Goal: Find specific page/section: Find specific page/section

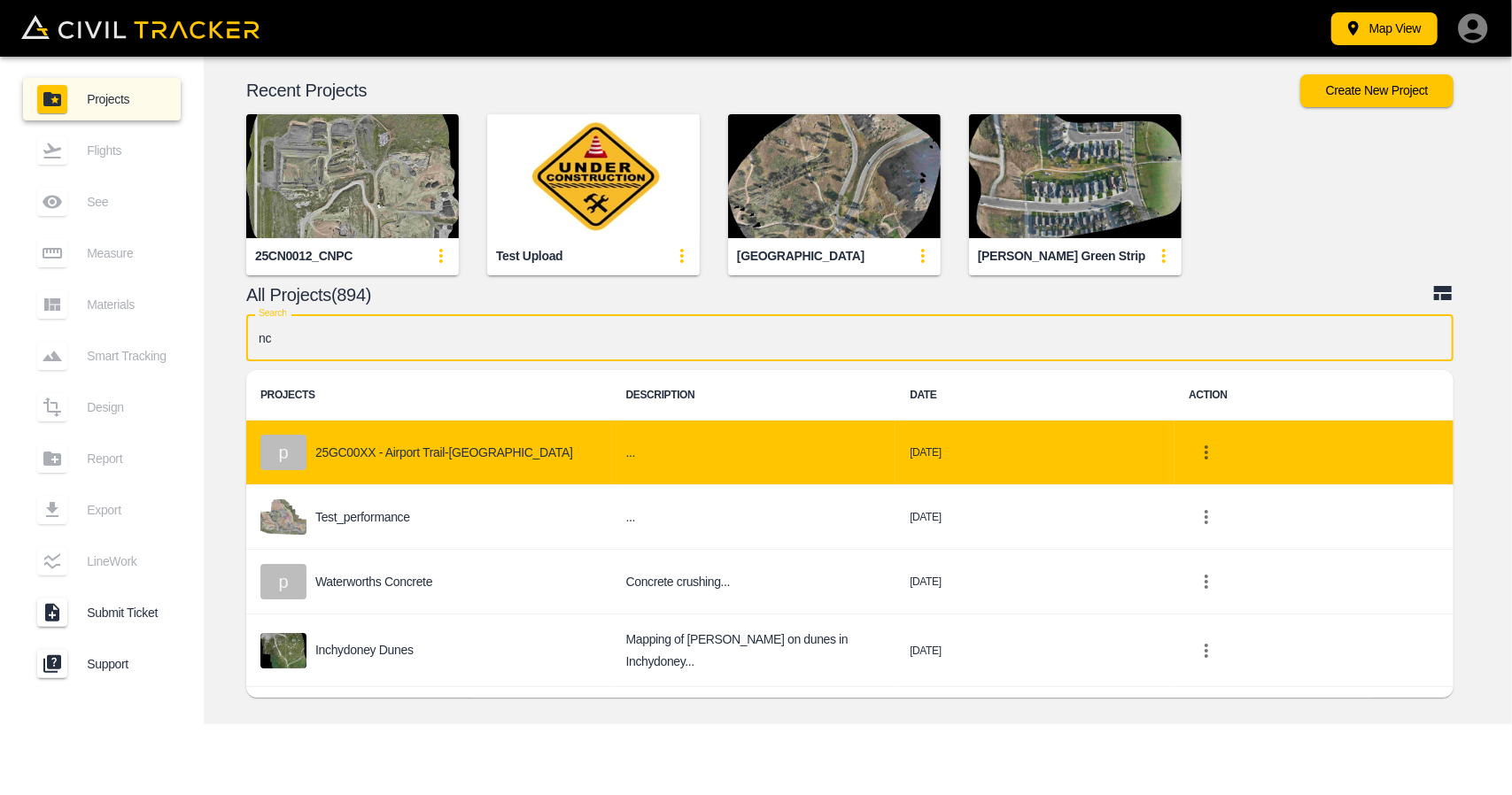
type input "nc"
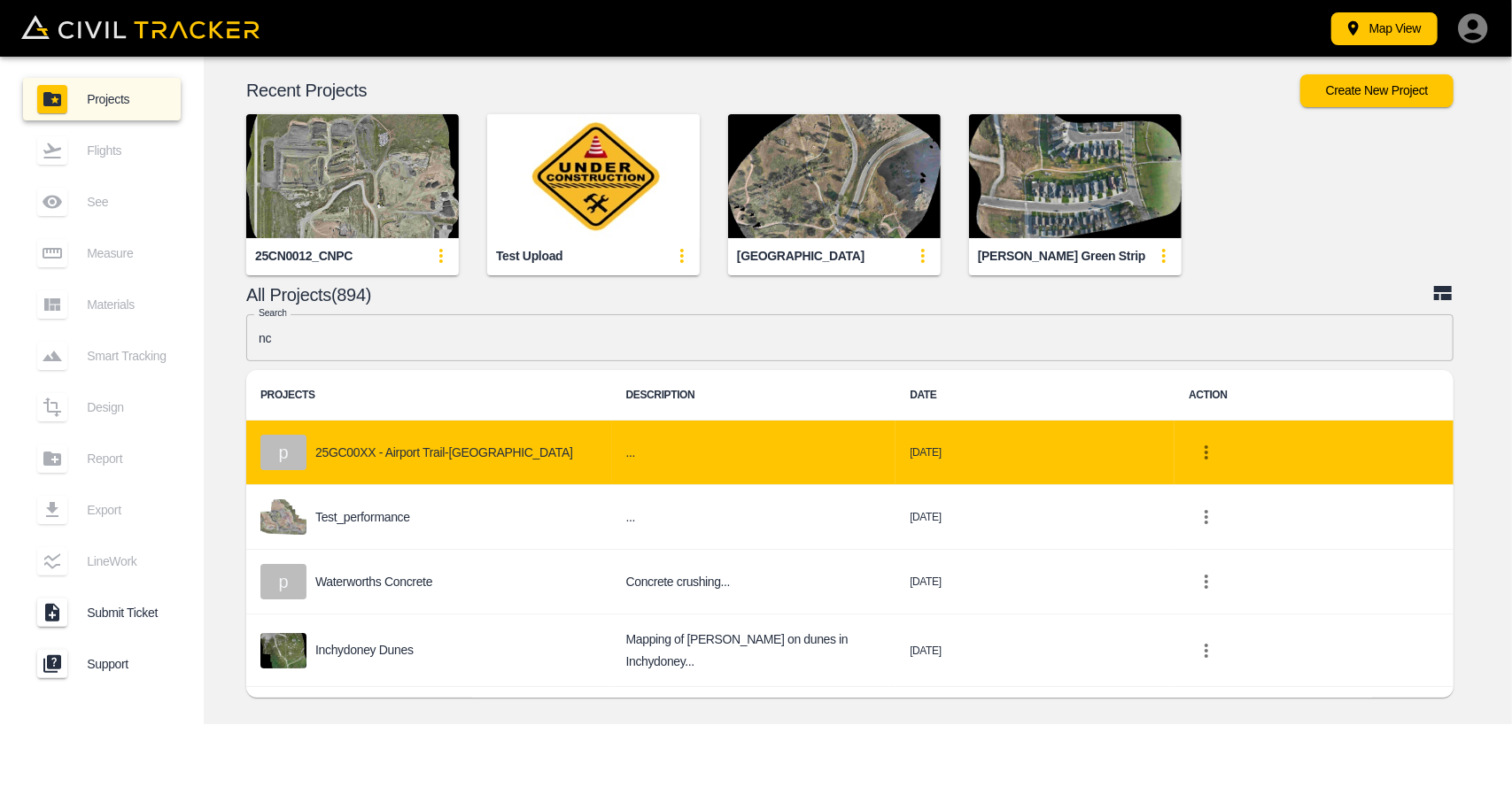
click at [408, 460] on div "p 25GC00XX - Airport Trail-[GEOGRAPHIC_DATA]" at bounding box center [429, 452] width 338 height 36
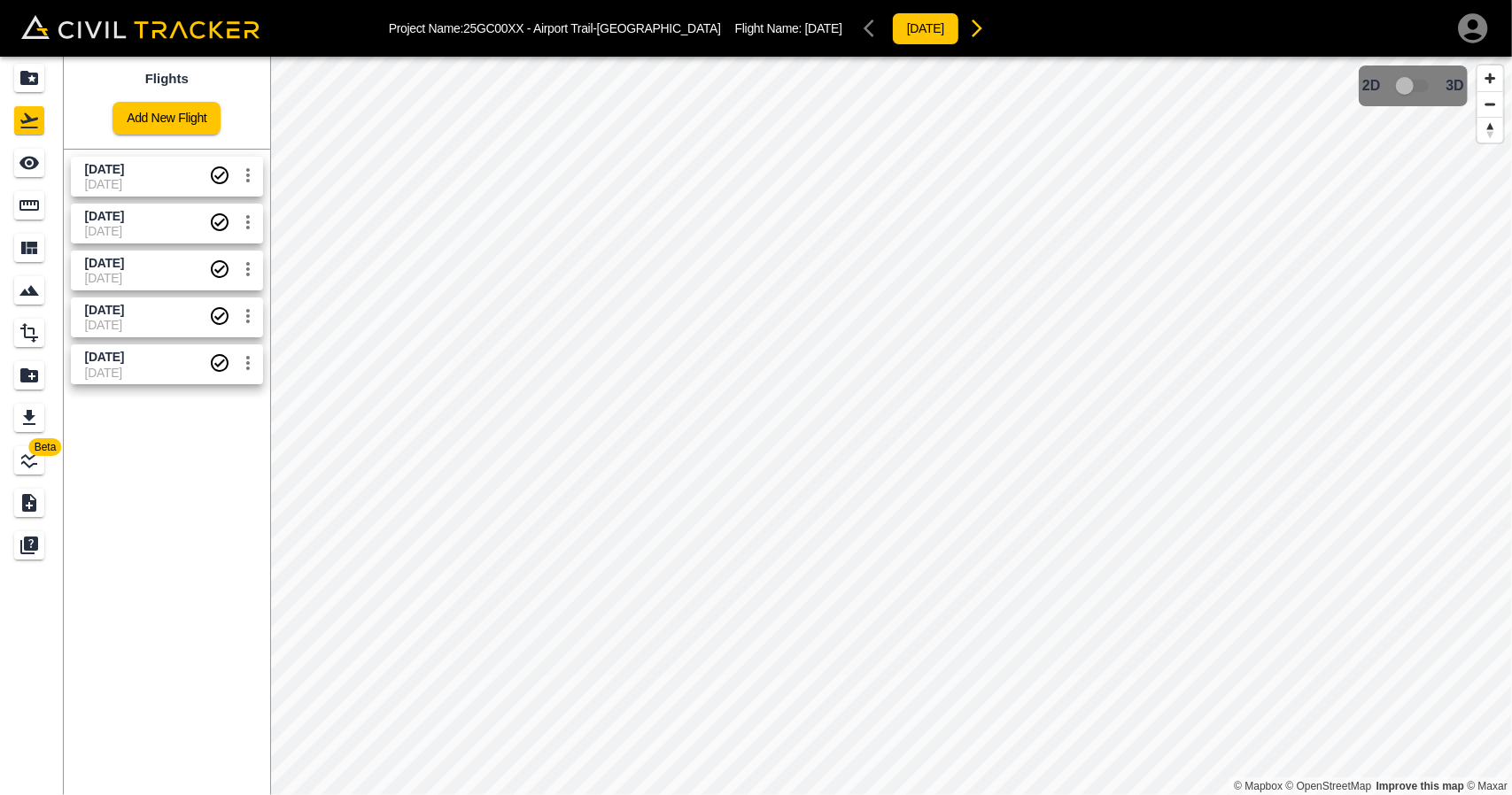
drag, startPoint x: 119, startPoint y: 187, endPoint x: 78, endPoint y: 183, distance: 41.2
click at [119, 187] on span "[DATE]" at bounding box center [147, 184] width 124 height 15
click at [13, 177] on link at bounding box center [32, 163] width 64 height 43
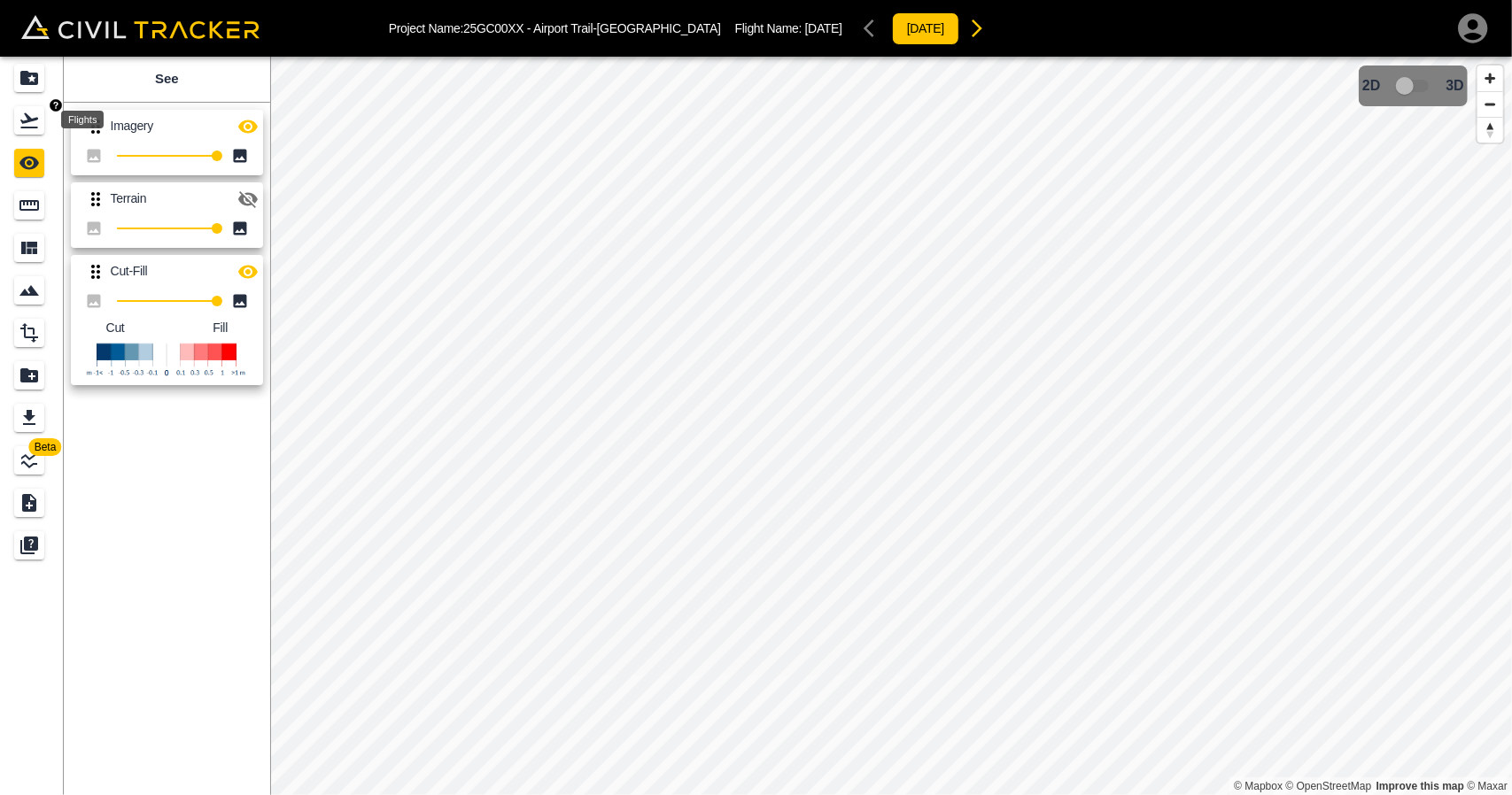
click at [36, 117] on icon "Flights" at bounding box center [29, 120] width 21 height 21
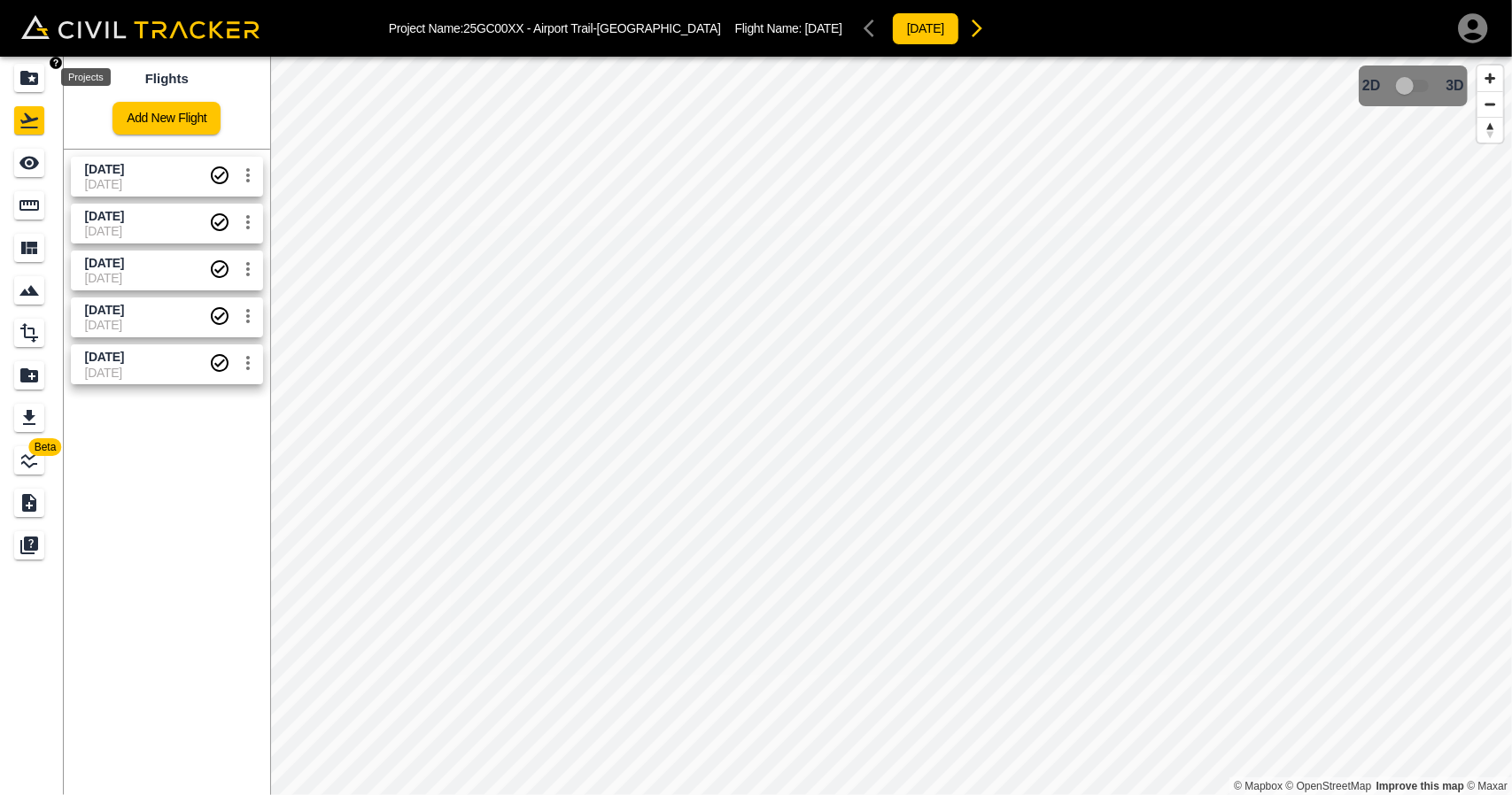
click at [36, 77] on icon "Projects" at bounding box center [29, 77] width 17 height 15
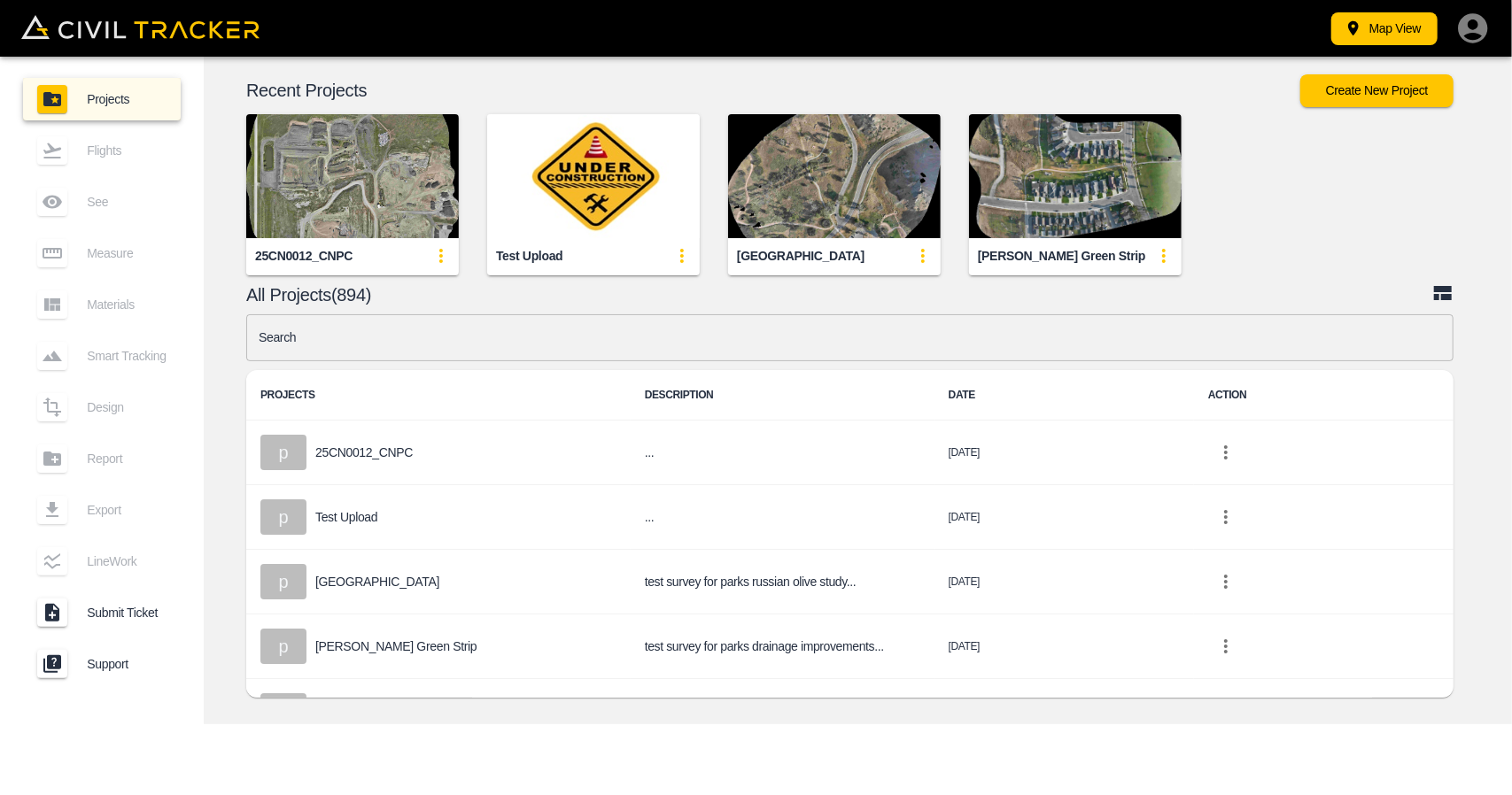
click at [542, 345] on input "text" at bounding box center [849, 338] width 1208 height 46
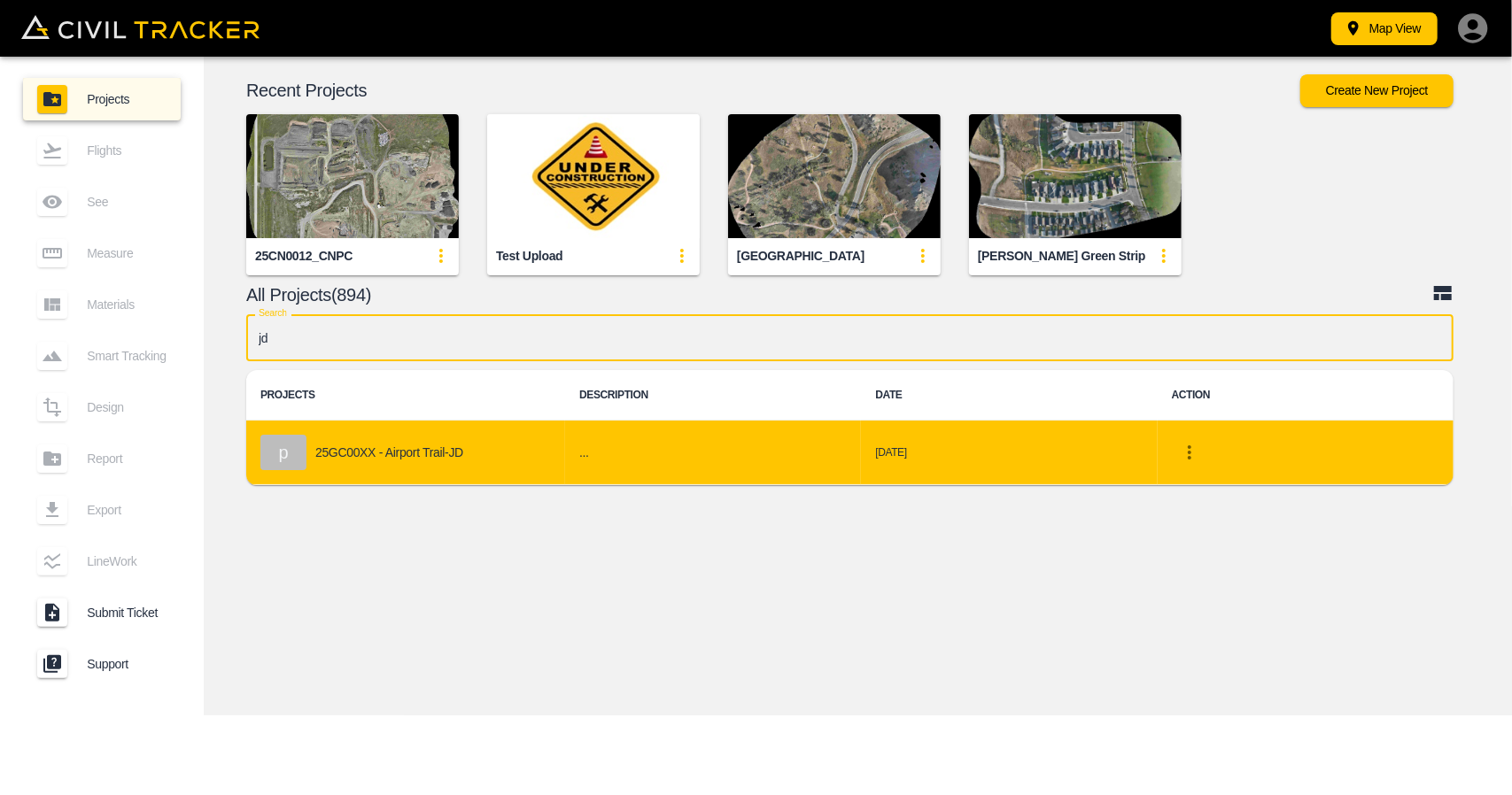
type input "jd"
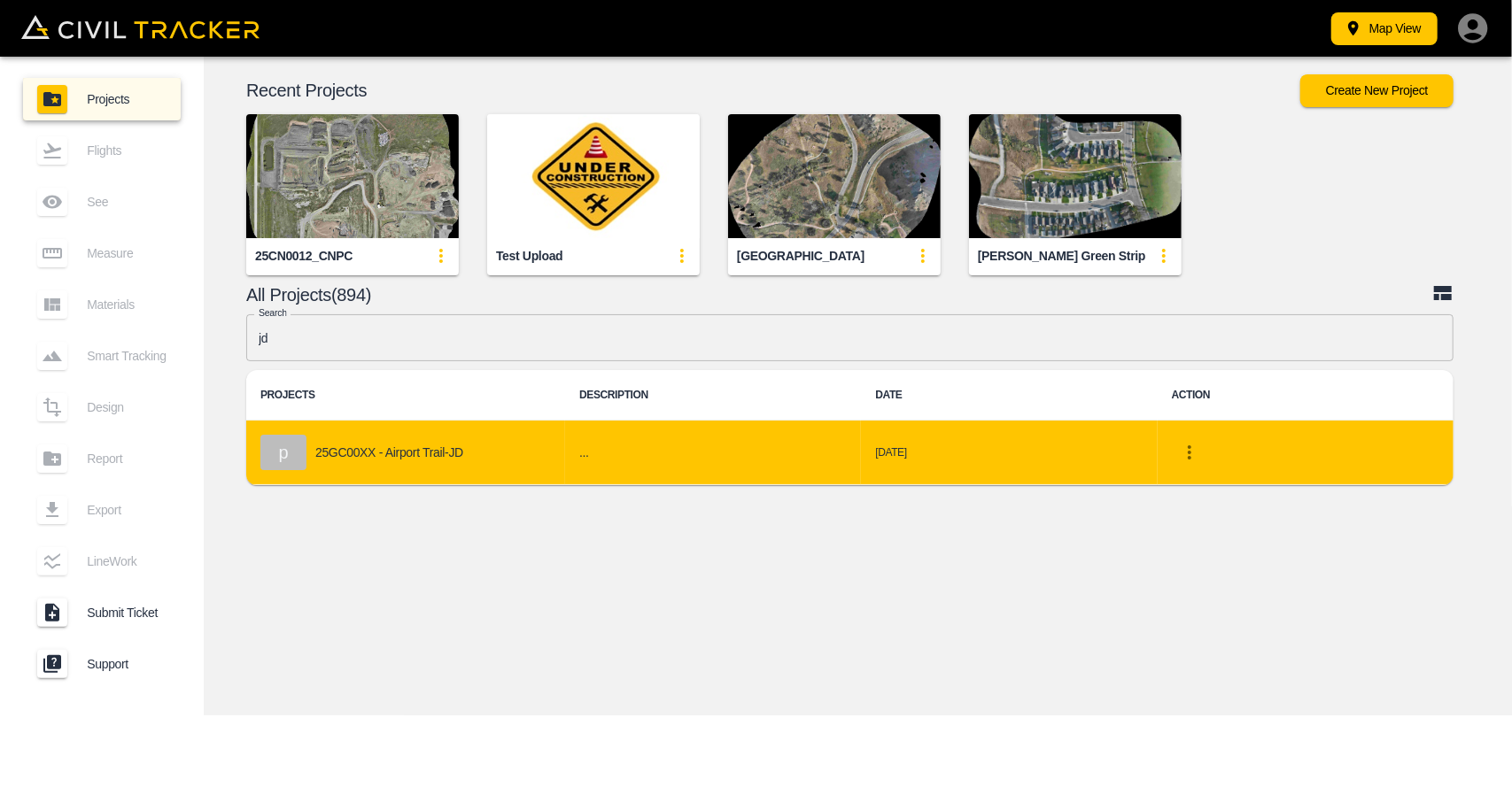
click at [464, 446] on div "p 25GC00XX - Airport Trail-JD" at bounding box center [406, 452] width 291 height 36
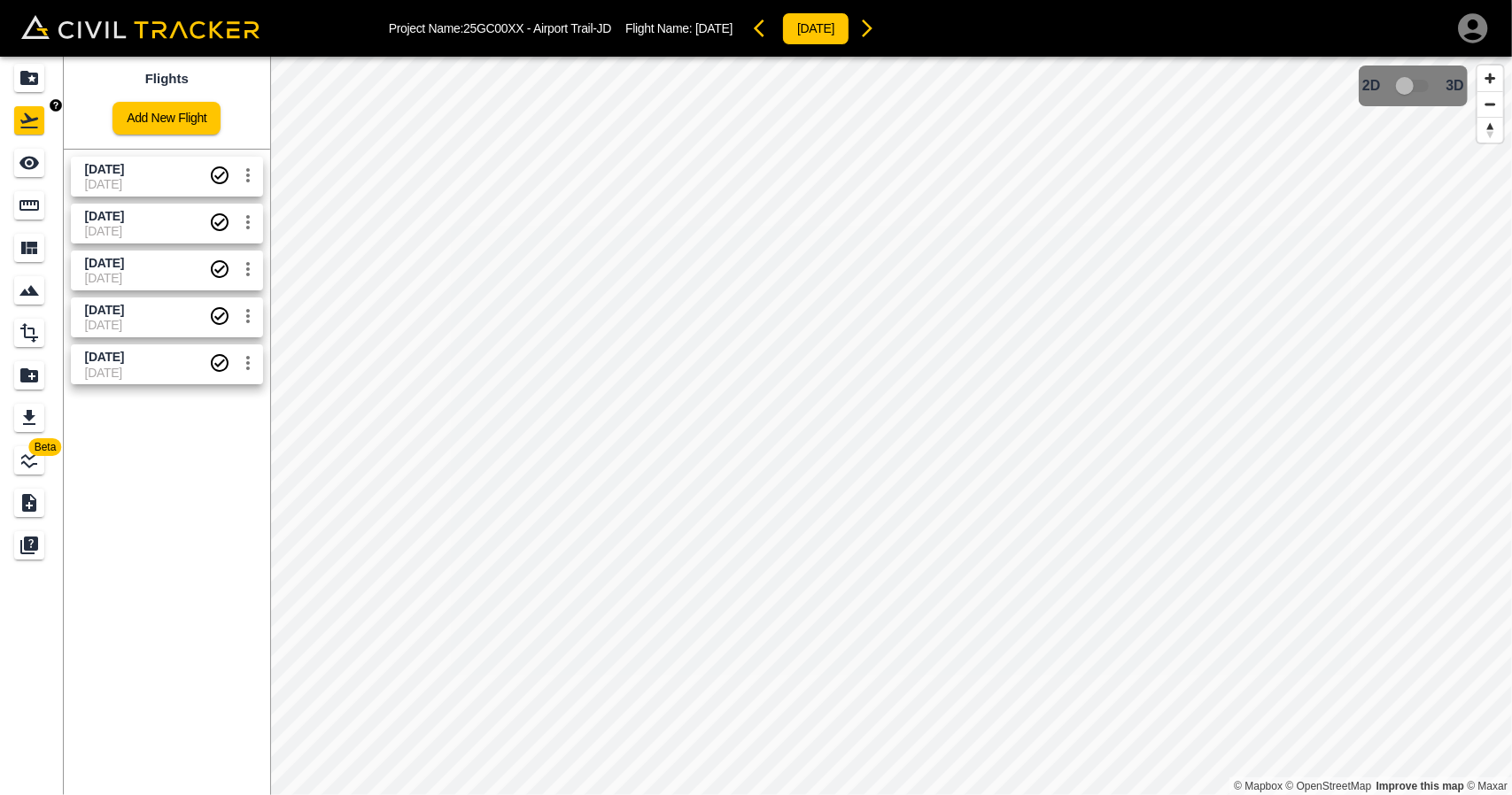
click at [37, 118] on icon "Flights" at bounding box center [29, 121] width 17 height 15
click at [37, 70] on icon "Projects" at bounding box center [29, 78] width 21 height 21
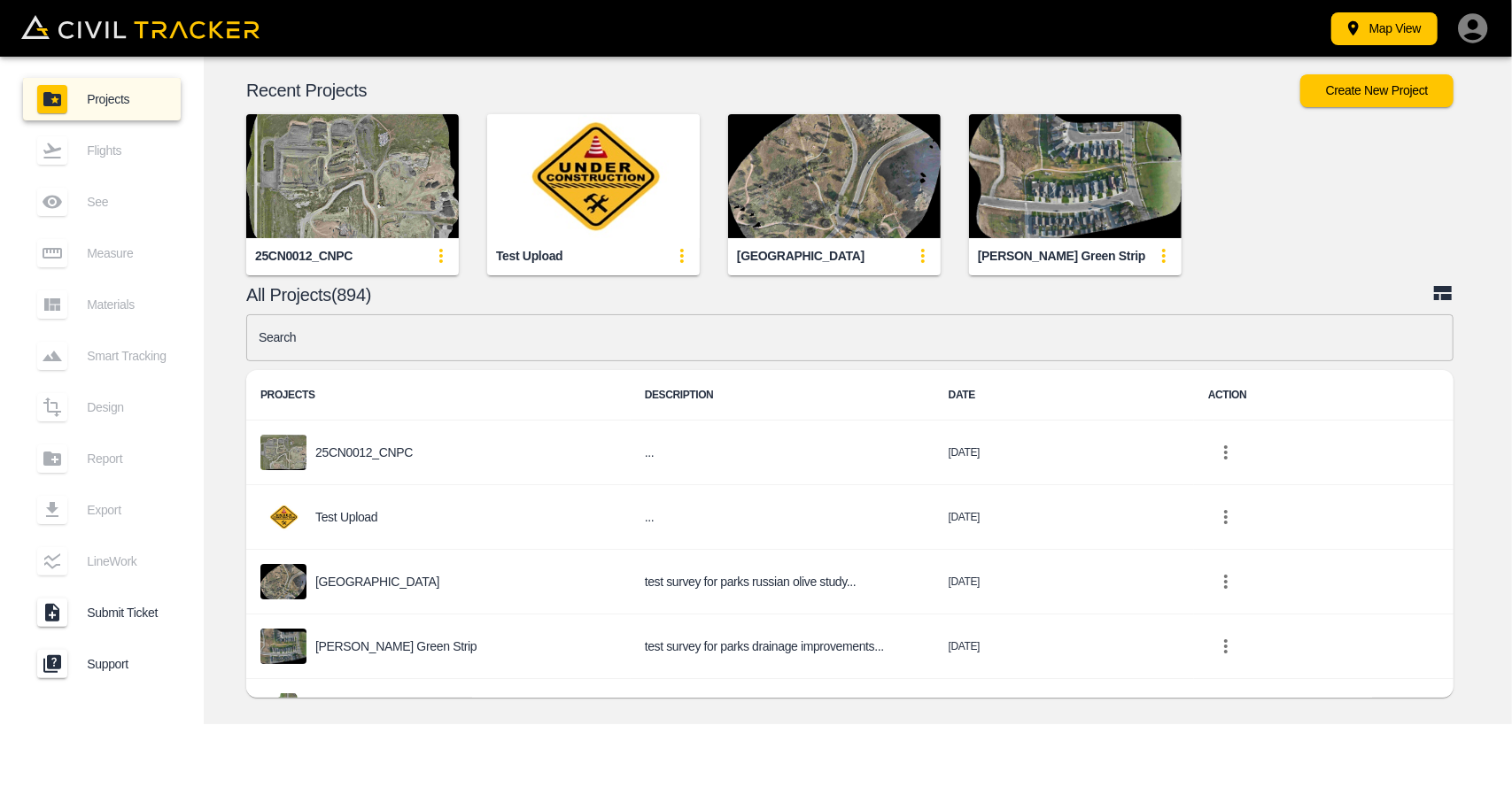
click at [480, 348] on input "text" at bounding box center [849, 338] width 1208 height 46
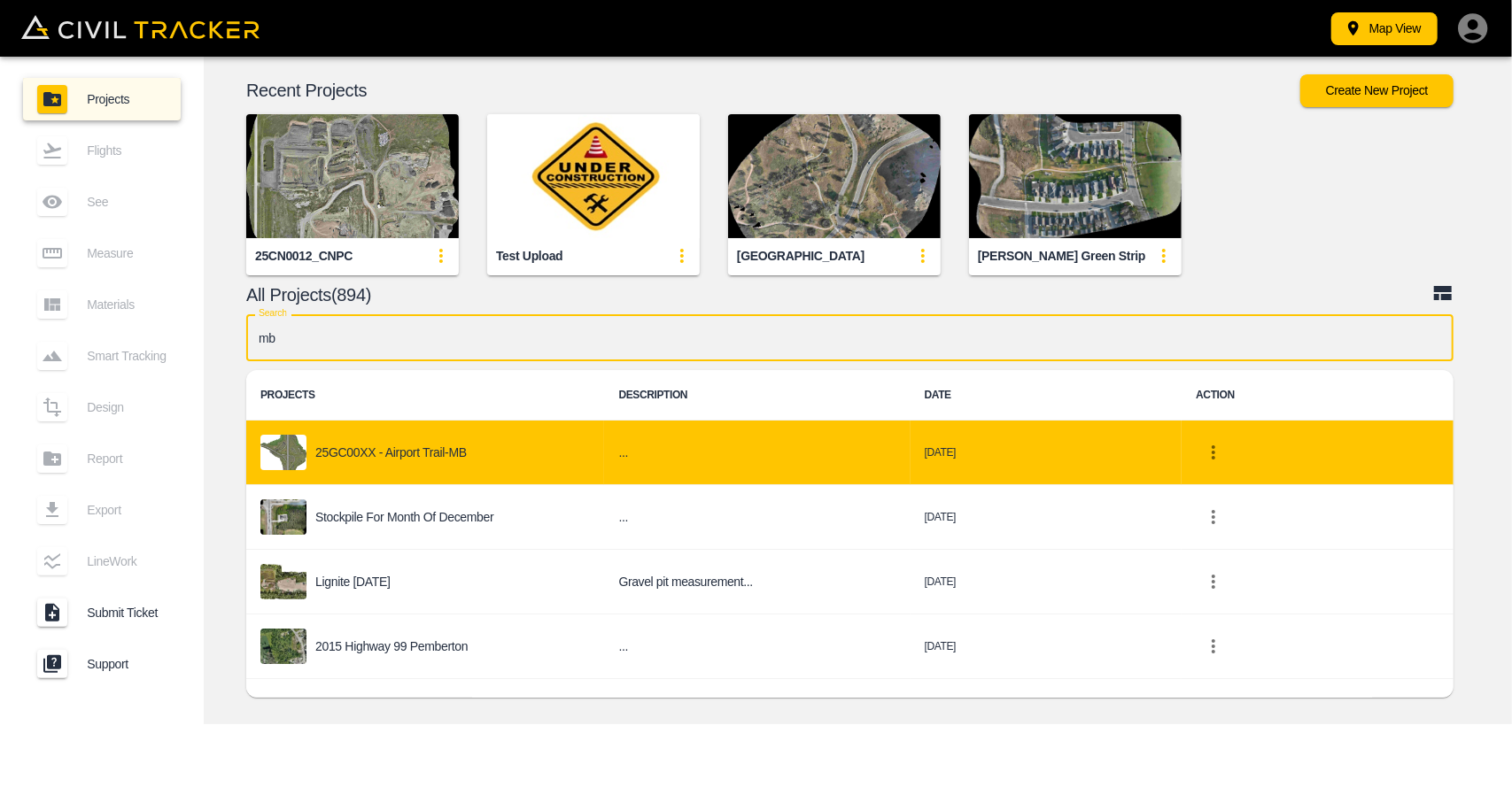
type input "mb"
click at [456, 463] on div "25GC00XX - Airport Trail-MB" at bounding box center [425, 452] width 329 height 36
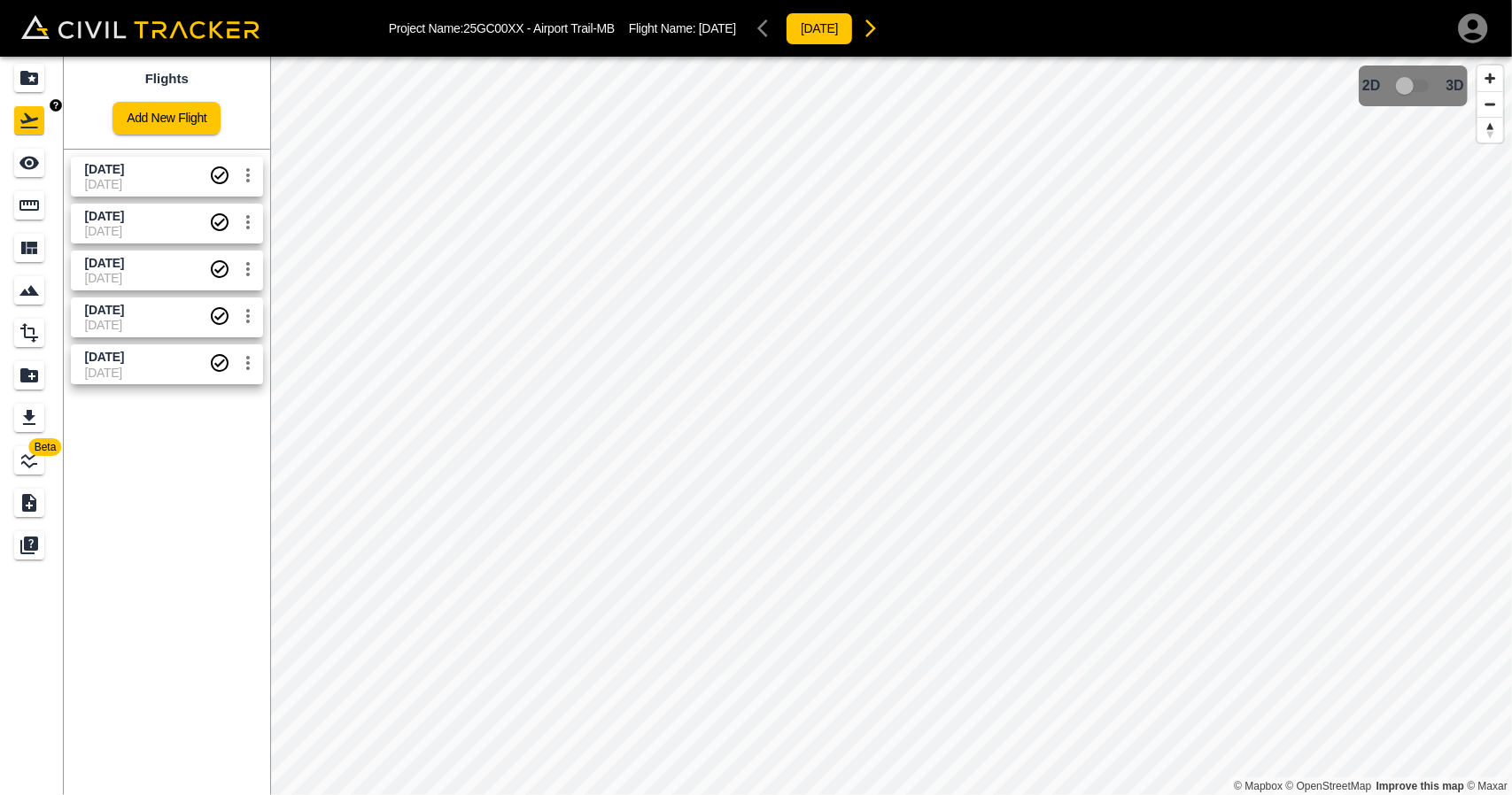
click at [34, 87] on icon "Projects" at bounding box center [29, 78] width 21 height 21
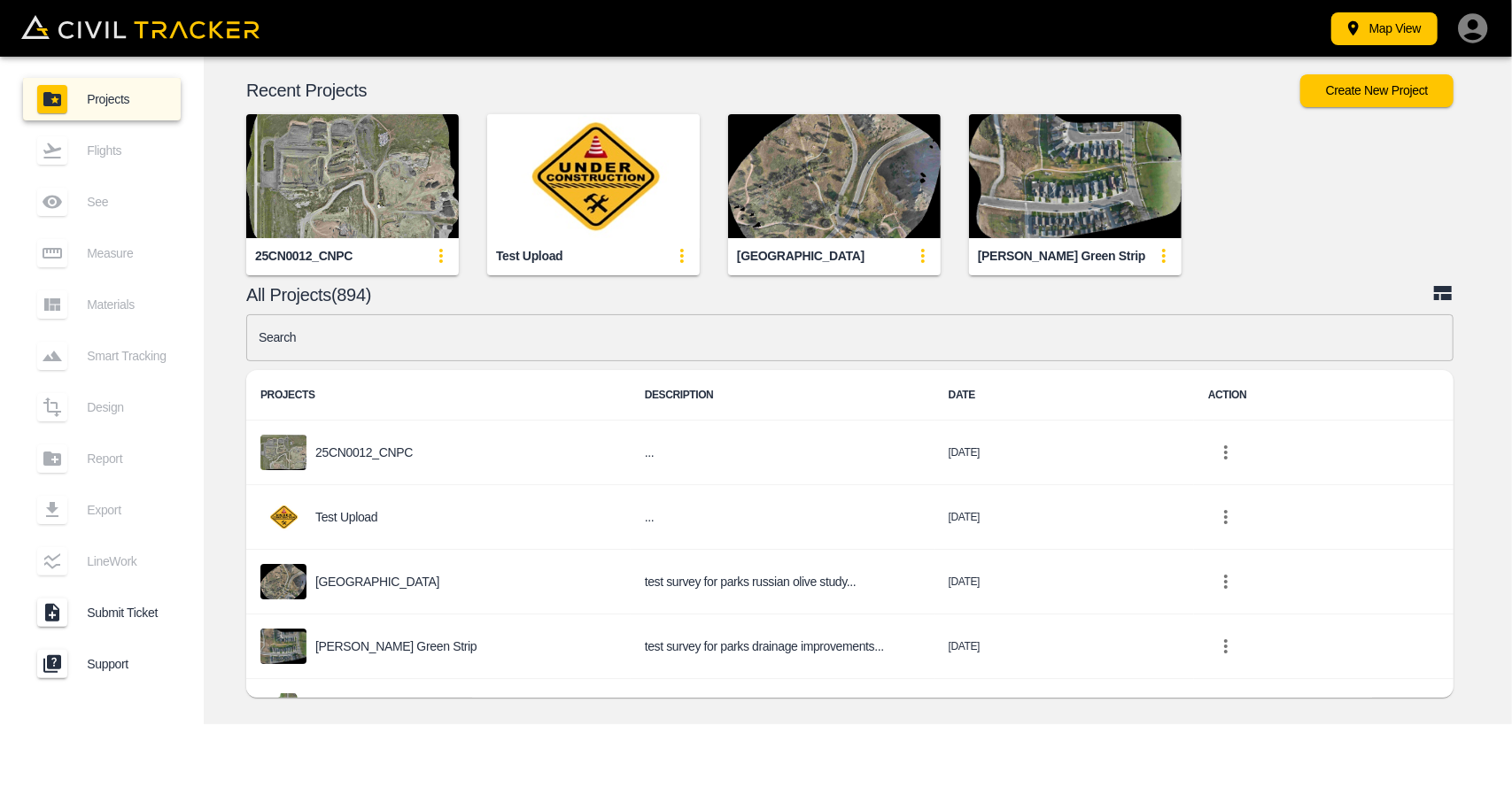
click at [509, 341] on input "text" at bounding box center [849, 338] width 1208 height 46
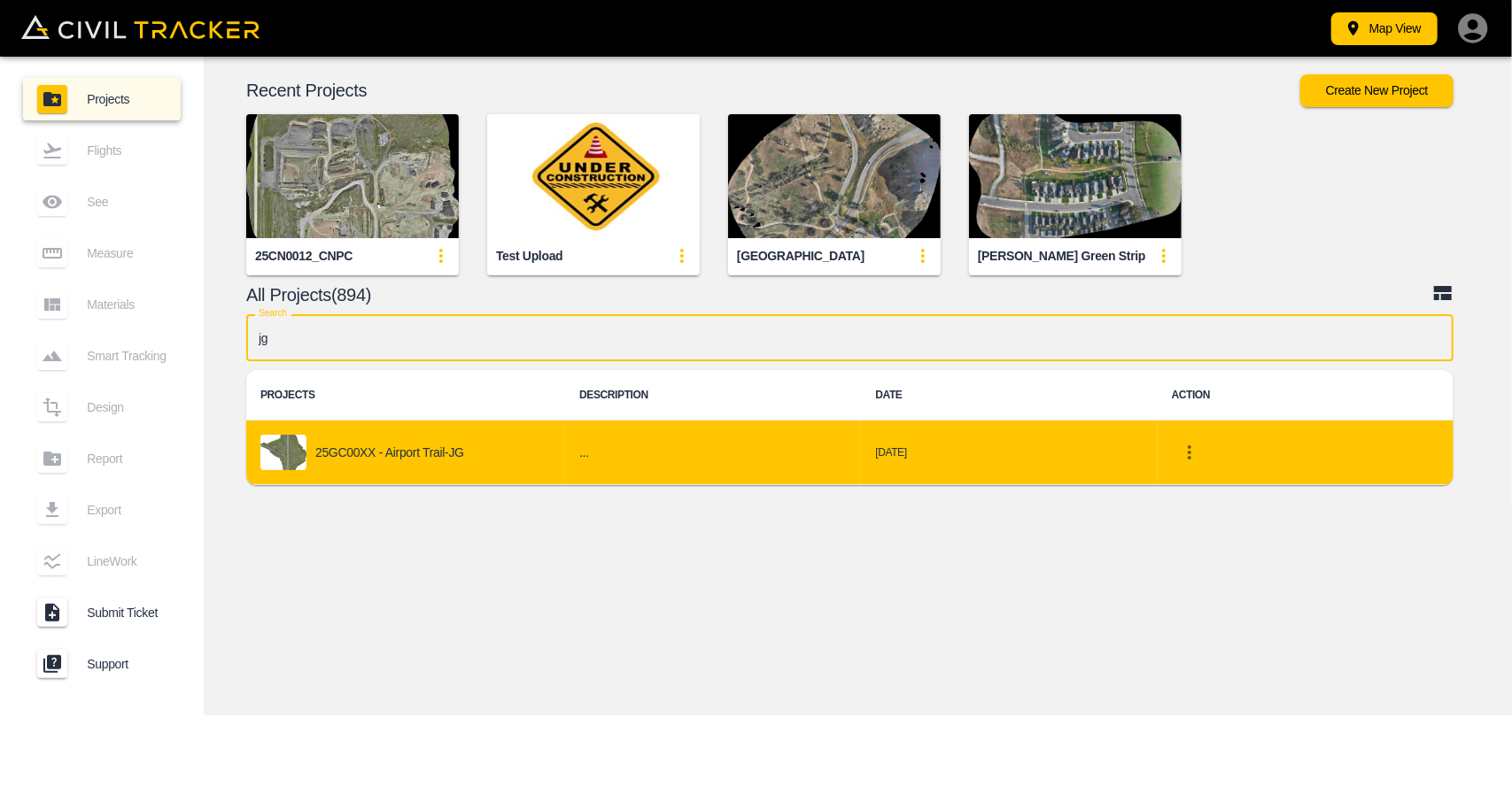
type input "jg"
click at [375, 469] on div "25GC00XX - Airport Trail-JG" at bounding box center [406, 452] width 291 height 36
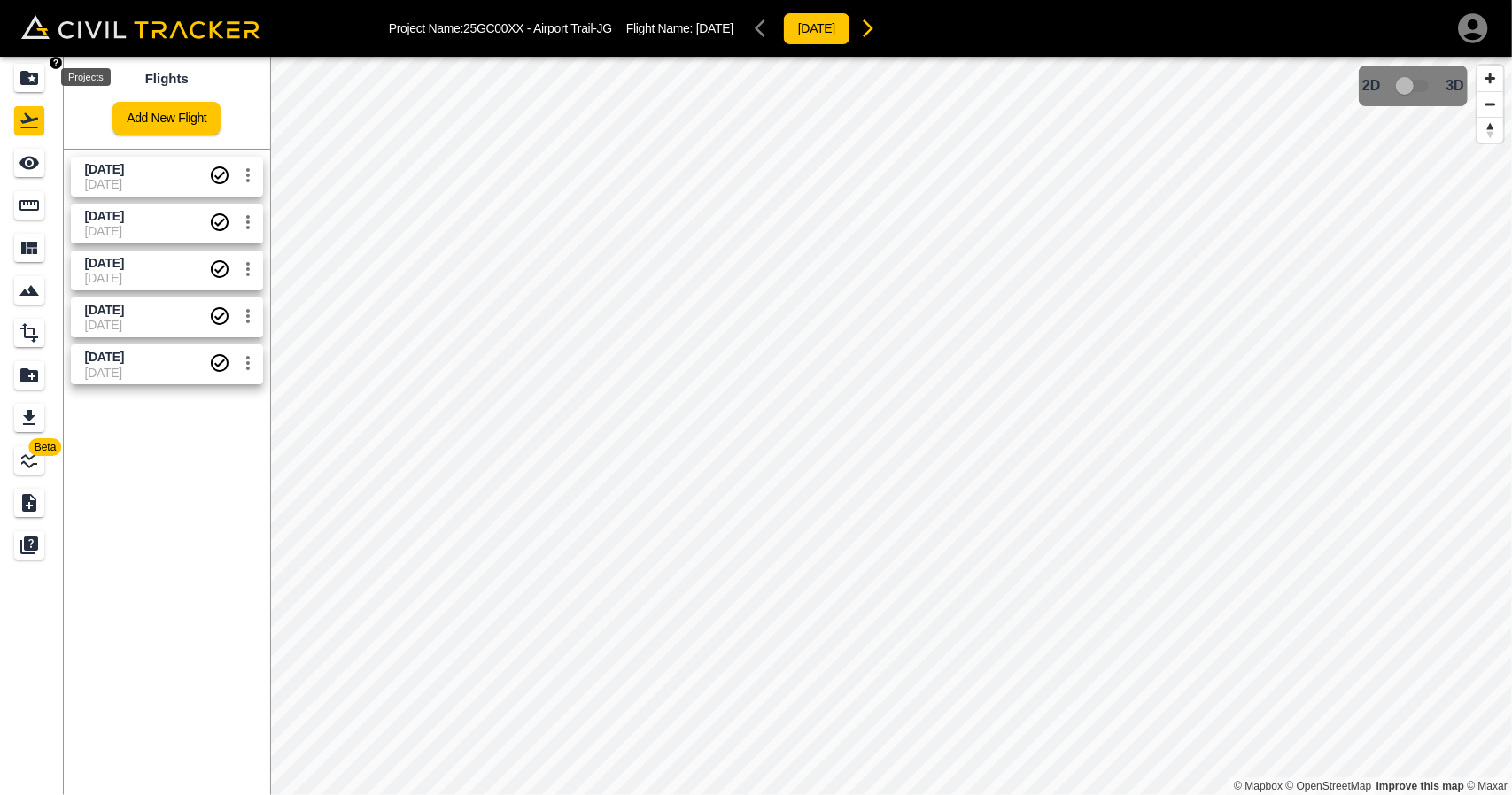
click at [24, 75] on icon "Projects" at bounding box center [29, 77] width 17 height 15
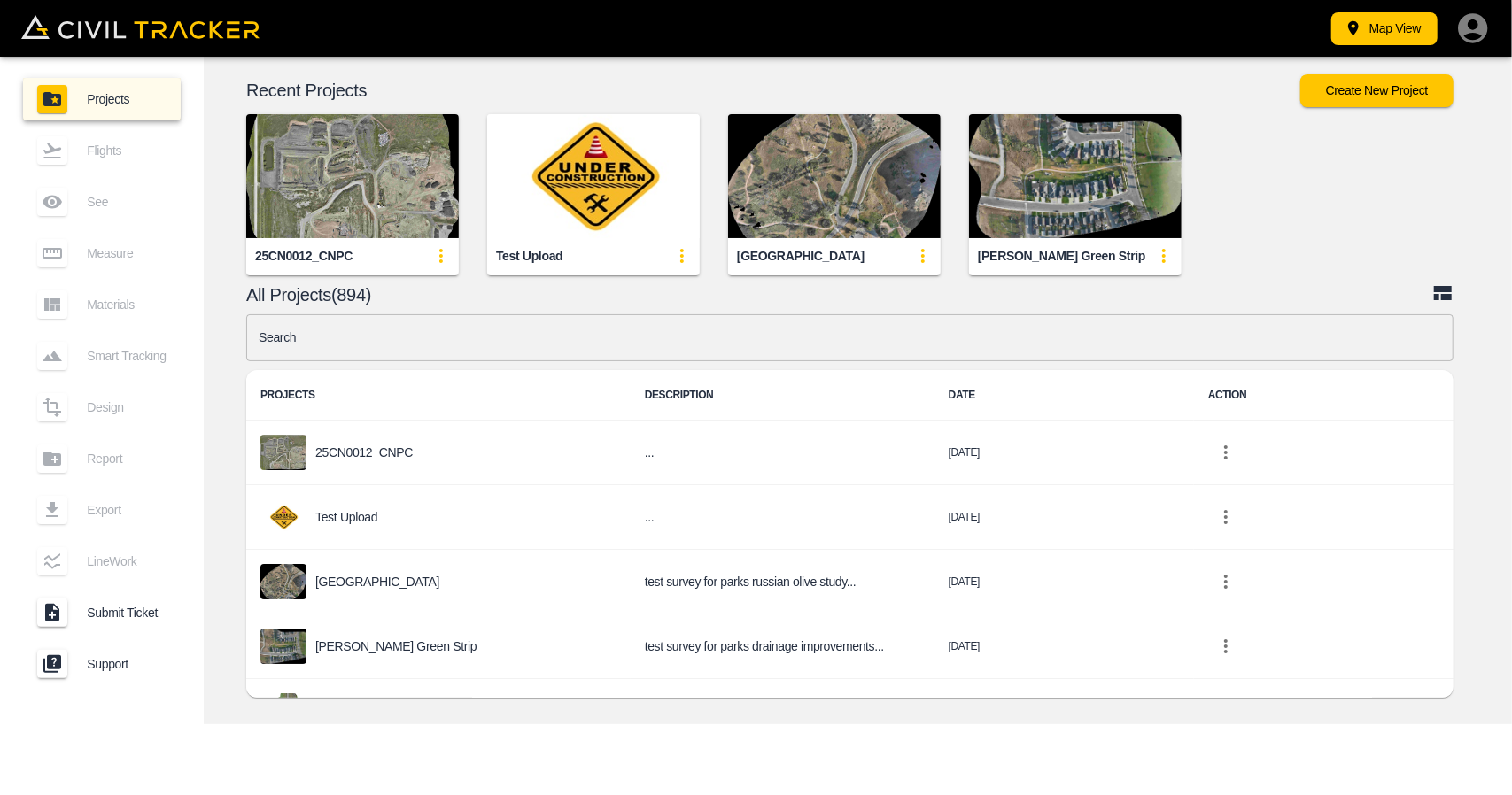
click at [474, 348] on input "text" at bounding box center [849, 338] width 1208 height 46
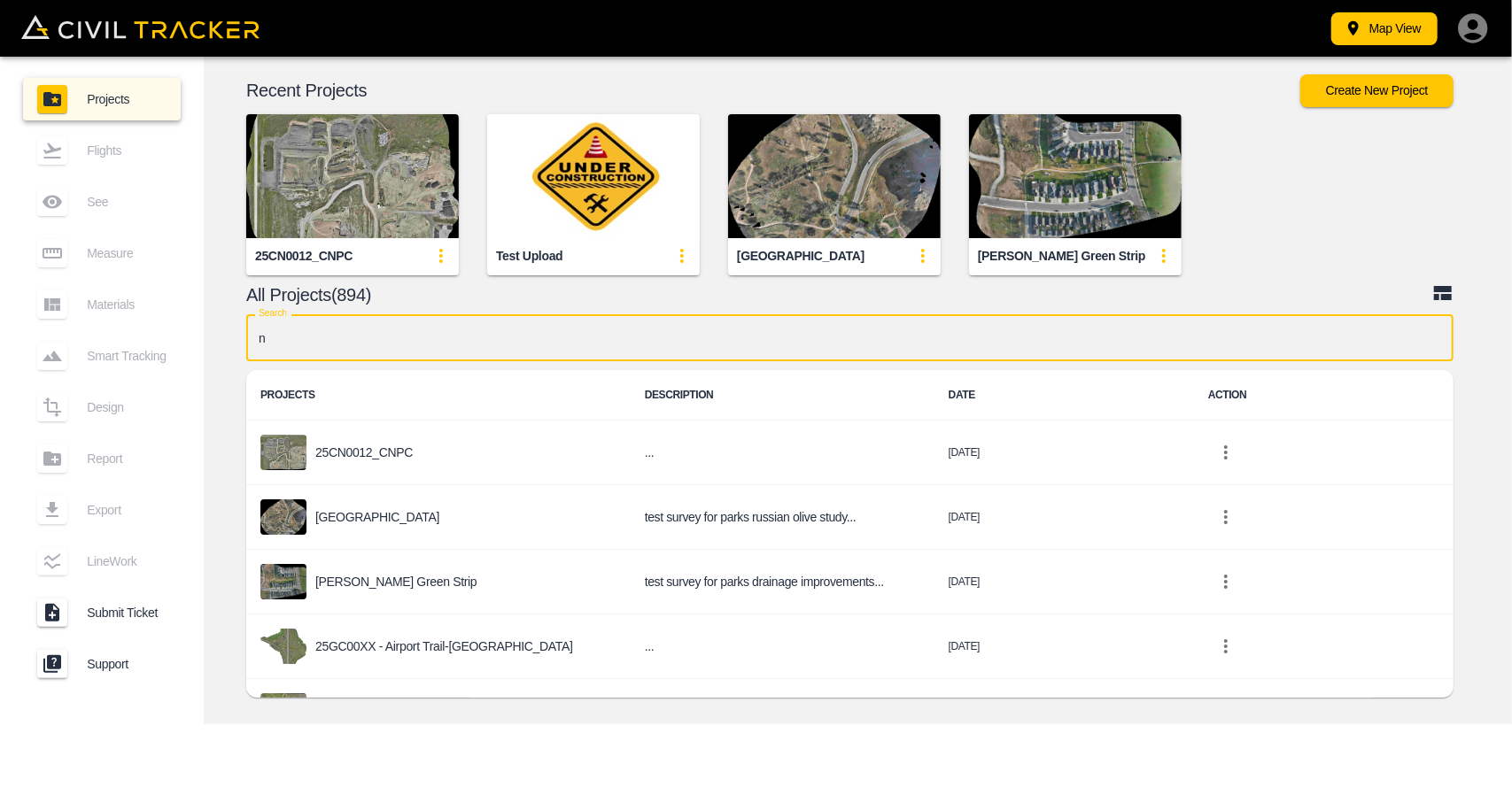
type input "nc"
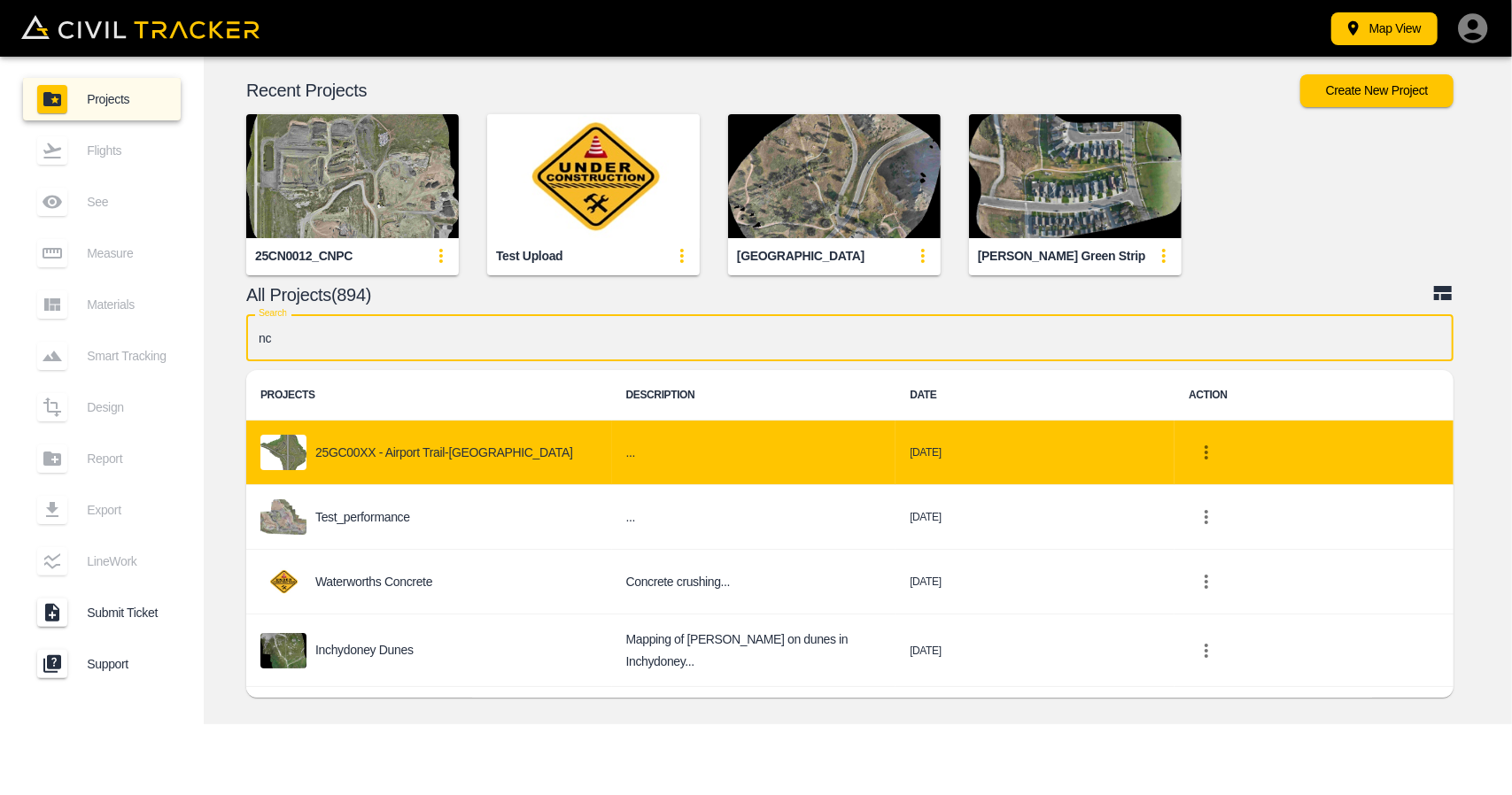
click at [450, 463] on div "25GC00XX - Airport Trail-[GEOGRAPHIC_DATA]" at bounding box center [429, 452] width 338 height 36
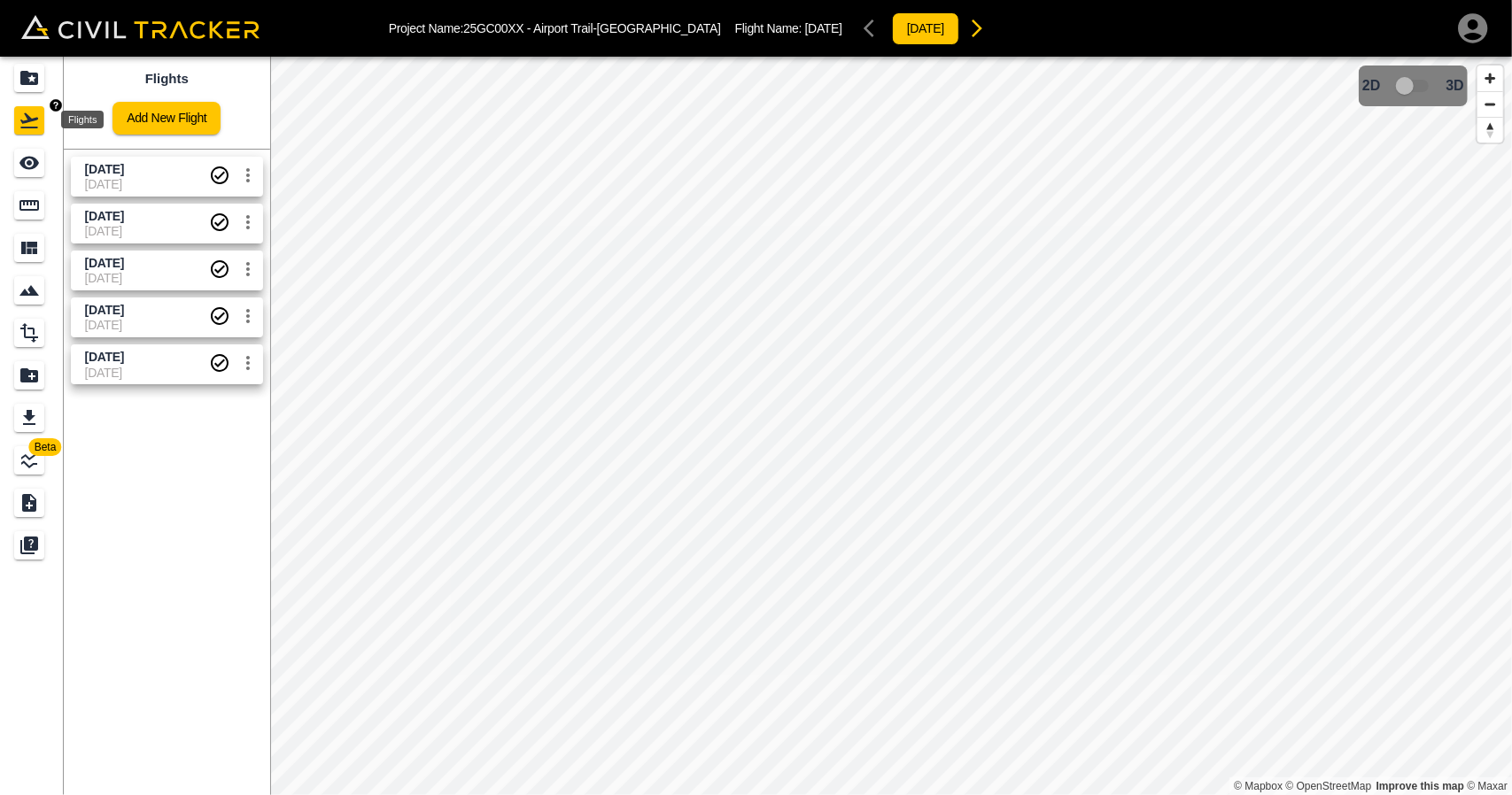
click at [36, 109] on icon "Flights" at bounding box center [29, 120] width 21 height 21
click at [30, 76] on icon "Projects" at bounding box center [29, 77] width 17 height 15
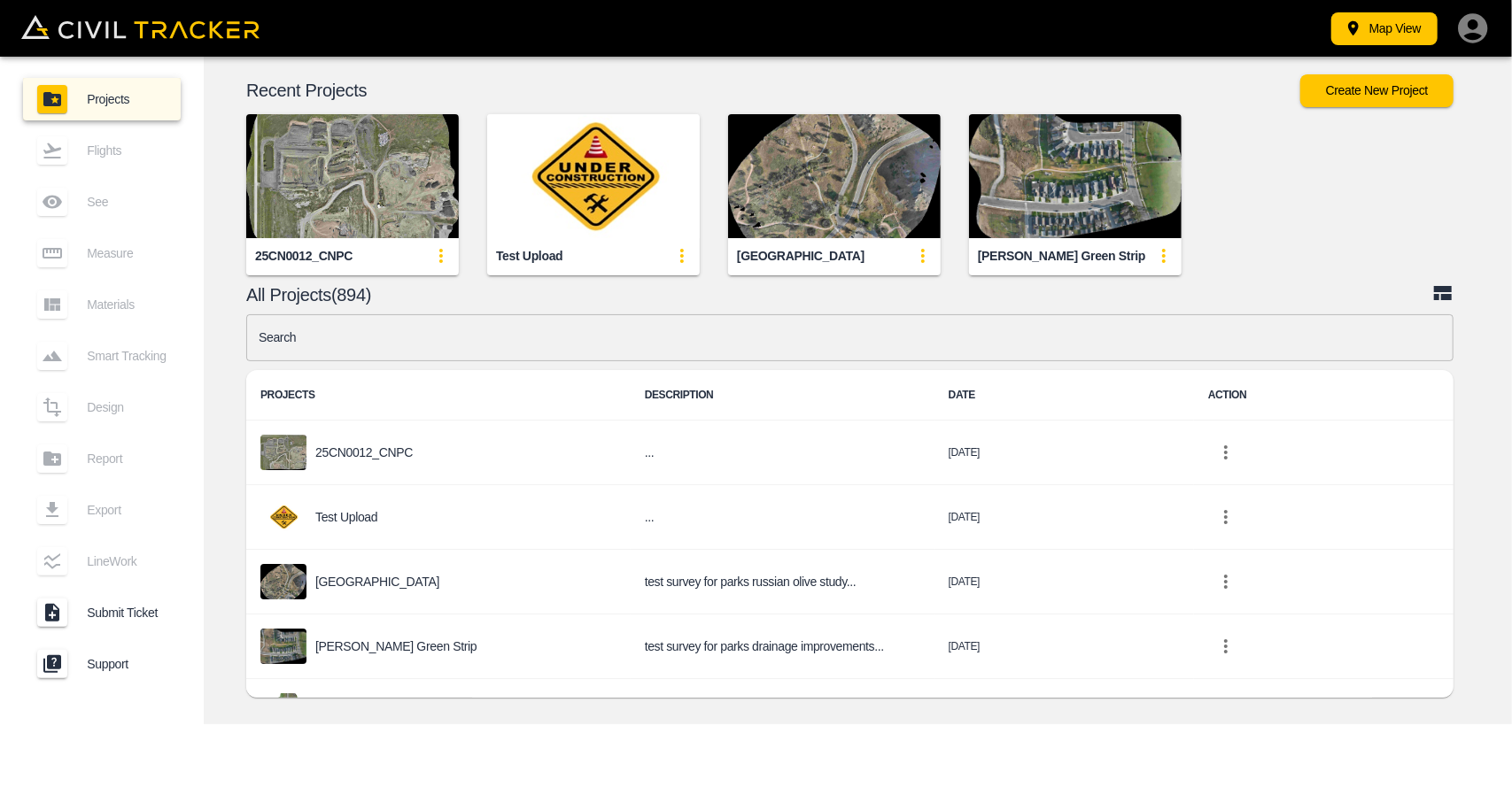
click at [355, 338] on input "text" at bounding box center [849, 338] width 1208 height 46
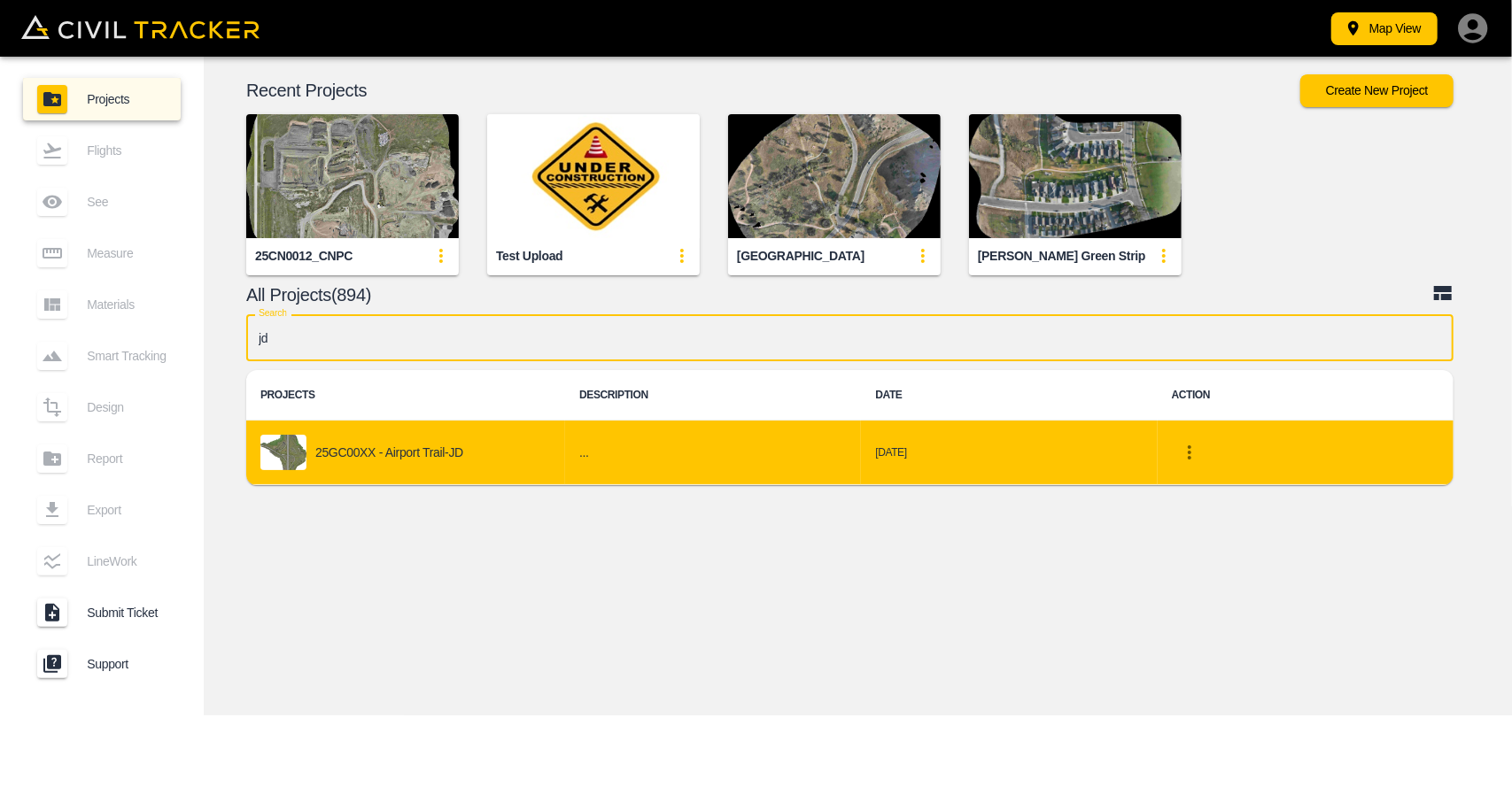
type input "jd"
click at [613, 452] on h6 "..." at bounding box center [713, 452] width 267 height 22
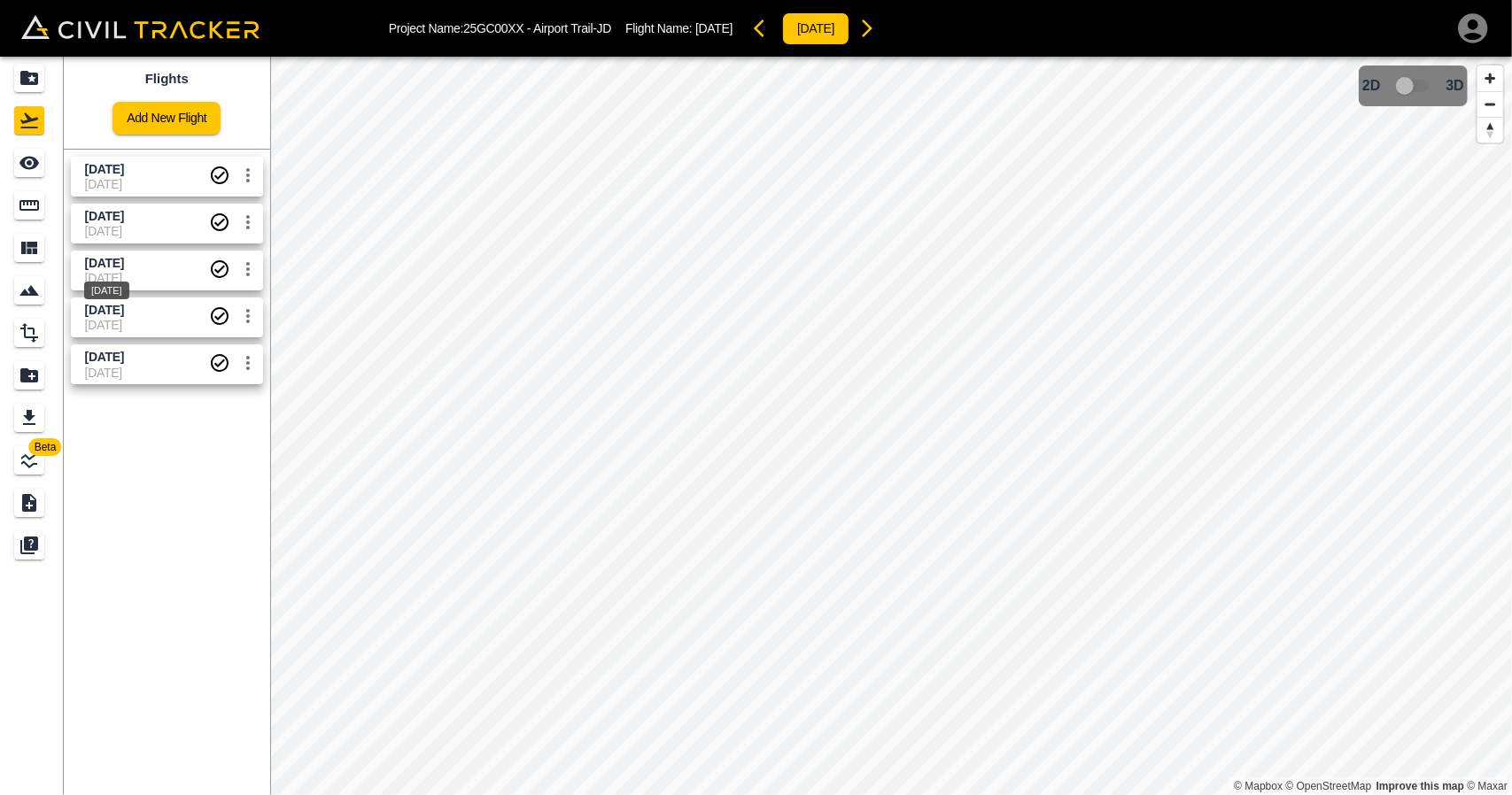
click at [119, 260] on span "[DATE]" at bounding box center [105, 262] width 39 height 15
click at [129, 228] on span "[DATE]" at bounding box center [147, 230] width 124 height 15
